Goal: Information Seeking & Learning: Learn about a topic

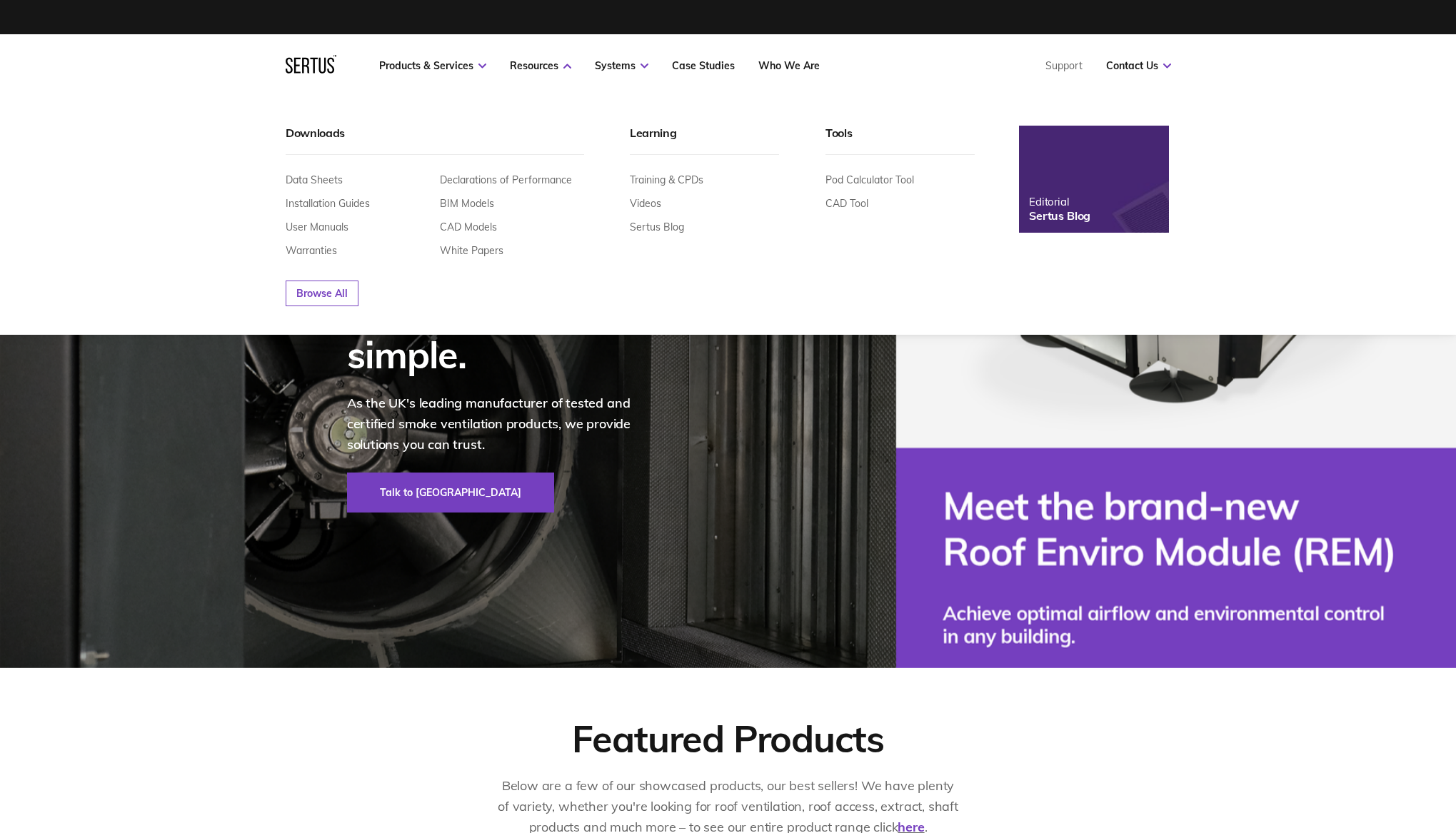
click at [1110, 202] on img at bounding box center [1093, 180] width 165 height 118
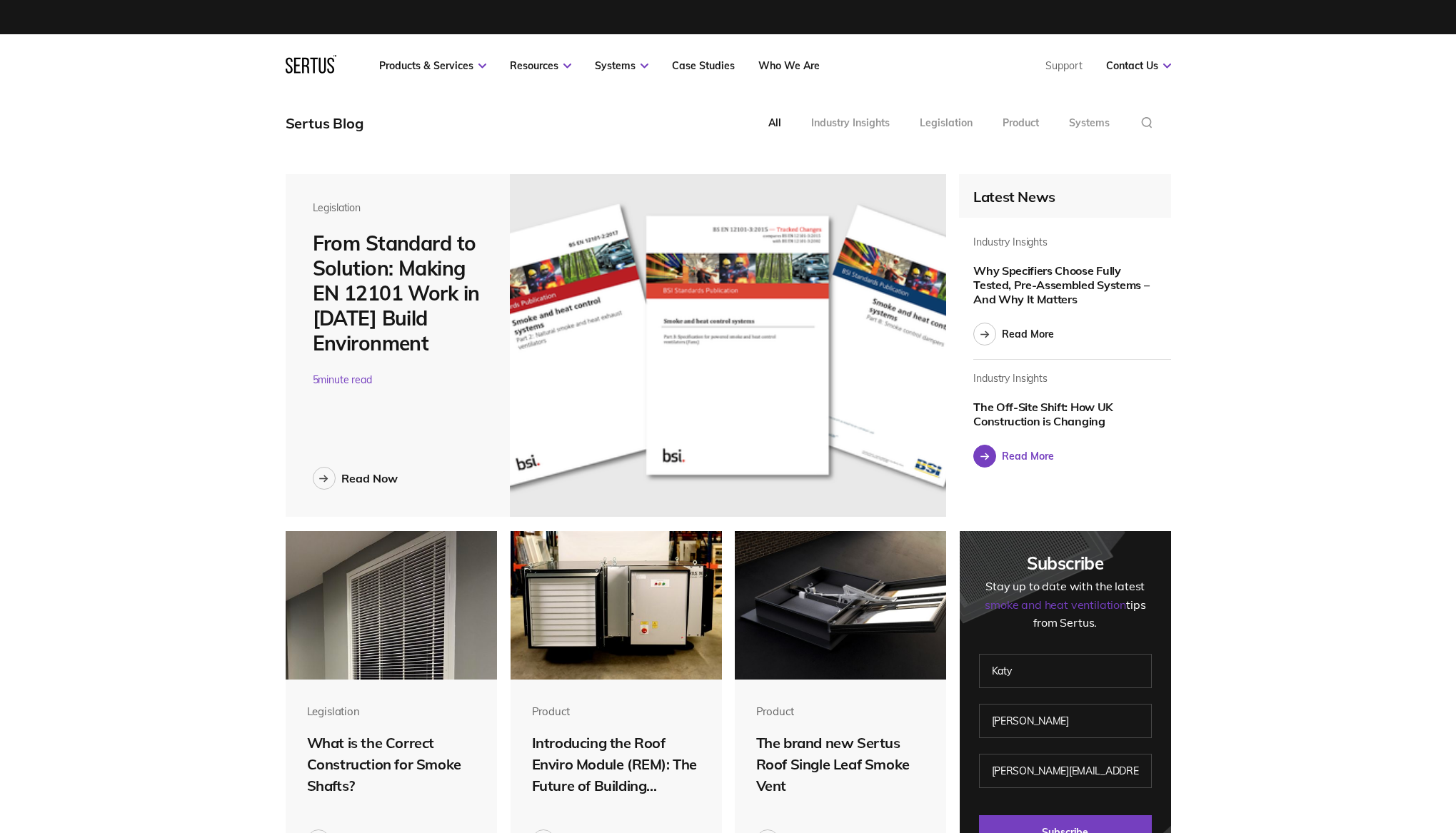
click at [998, 456] on link "Read More" at bounding box center [1014, 456] width 81 height 23
